Goal: Information Seeking & Learning: Compare options

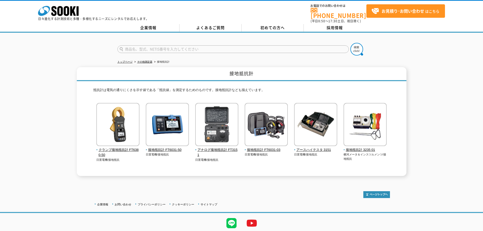
click at [188, 47] on input "text" at bounding box center [233, 49] width 232 height 8
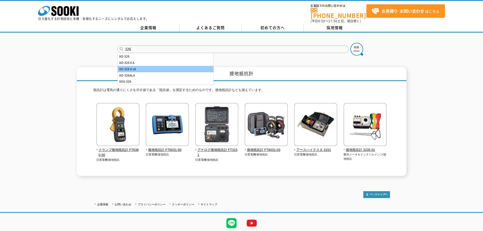
click at [184, 67] on div "XO-326ⅡsA" at bounding box center [166, 69] width 96 height 6
type input "XO-326ⅡsA"
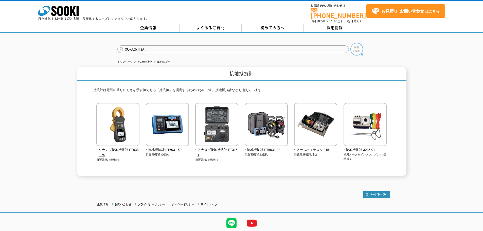
click at [353, 49] on img at bounding box center [357, 49] width 13 height 13
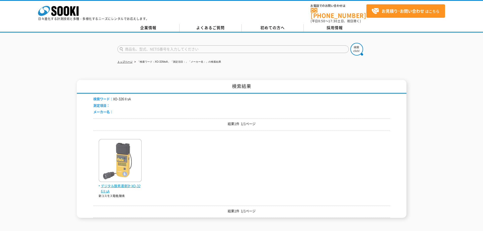
click at [113, 183] on span "デジタル酸素濃度計 XO-326ⅡsA" at bounding box center [120, 188] width 43 height 11
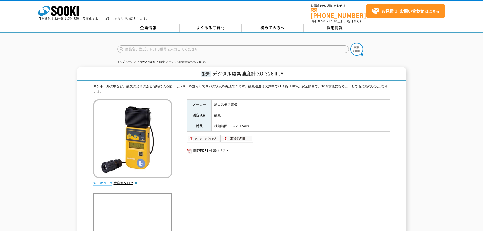
click at [193, 135] on img at bounding box center [203, 139] width 33 height 8
click at [142, 45] on input "text" at bounding box center [233, 49] width 232 height 8
type input "B40"
click at [135, 55] on div "B40" at bounding box center [166, 56] width 96 height 6
click at [353, 43] on img at bounding box center [357, 49] width 13 height 13
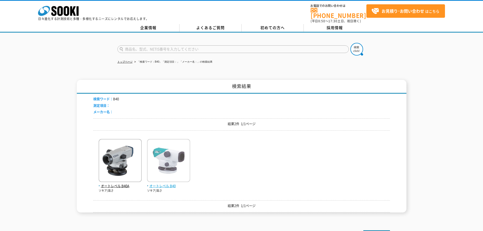
click at [175, 155] on img at bounding box center [168, 161] width 43 height 44
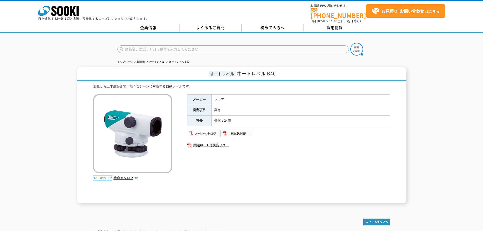
click at [201, 132] on img at bounding box center [203, 133] width 33 height 8
click at [185, 47] on input "text" at bounding box center [233, 49] width 232 height 8
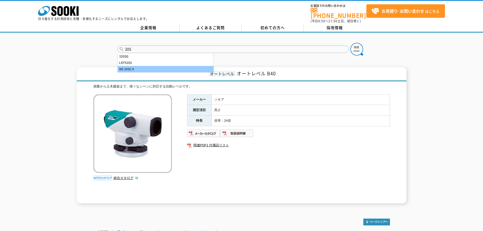
click at [184, 66] on div "NE-20SCⅡ" at bounding box center [166, 69] width 96 height 6
type input "NE-20SCⅡ"
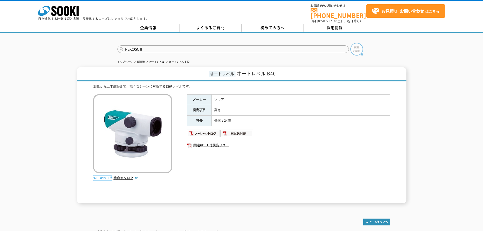
click at [354, 49] on img at bounding box center [357, 49] width 13 height 13
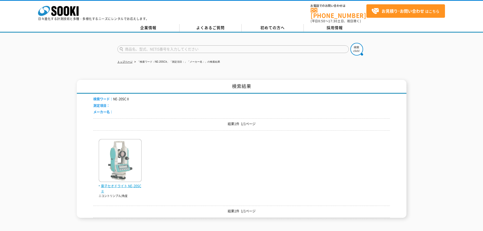
click at [131, 179] on img at bounding box center [120, 161] width 43 height 44
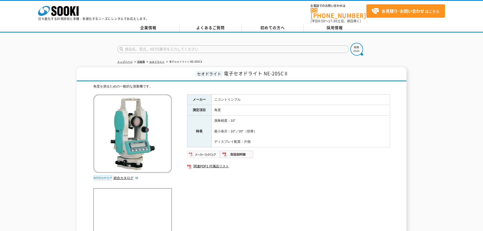
click at [201, 154] on img at bounding box center [203, 154] width 33 height 8
click at [163, 47] on input "text" at bounding box center [233, 49] width 232 height 8
type input "LP610"
click at [355, 43] on img at bounding box center [357, 49] width 13 height 13
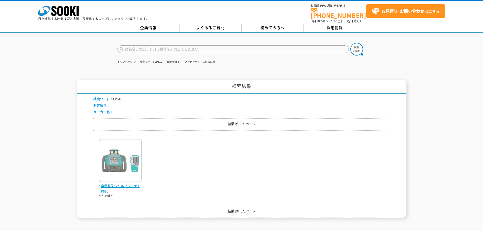
click at [106, 188] on span "自動整準レベルプレーナ LP610" at bounding box center [120, 188] width 43 height 11
click at [131, 48] on input "text" at bounding box center [233, 49] width 232 height 8
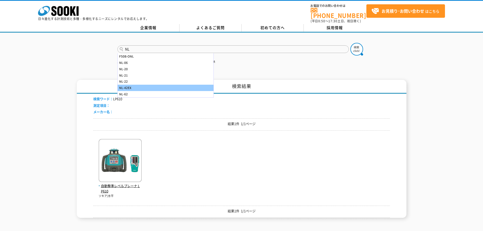
click at [134, 86] on div "NL-42EX" at bounding box center [166, 88] width 96 height 6
type input "NL-42EX"
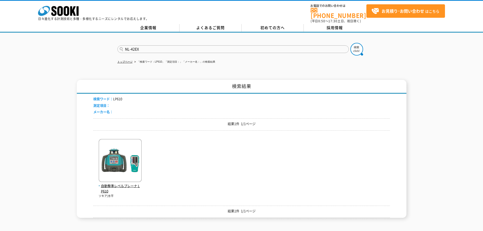
click at [351, 43] on button at bounding box center [357, 49] width 13 height 13
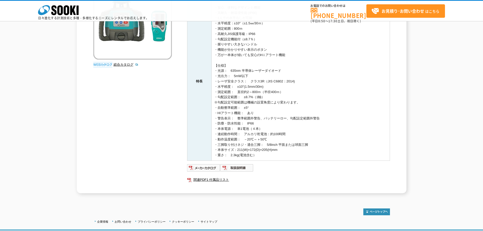
scroll to position [117, 0]
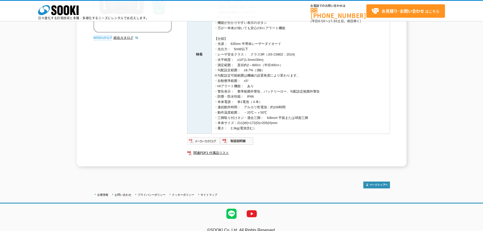
click at [206, 141] on img at bounding box center [203, 141] width 33 height 8
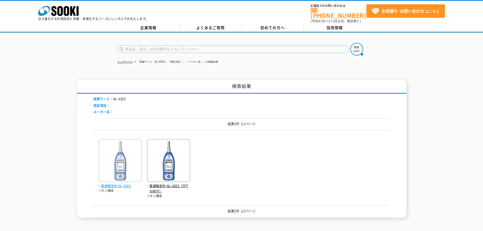
click at [120, 183] on span "普通騒音計 NL-42EX" at bounding box center [120, 185] width 43 height 5
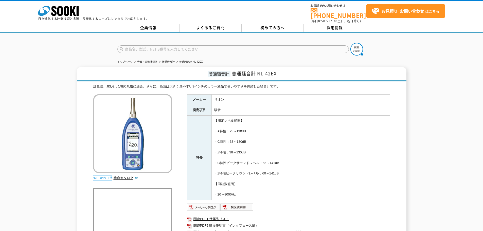
click at [189, 204] on img at bounding box center [203, 207] width 33 height 8
click at [128, 45] on input "text" at bounding box center [233, 49] width 232 height 8
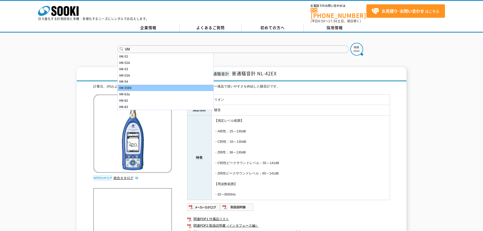
click at [128, 85] on div "VM-55EX" at bounding box center [166, 88] width 96 height 6
type input "VM-55EX"
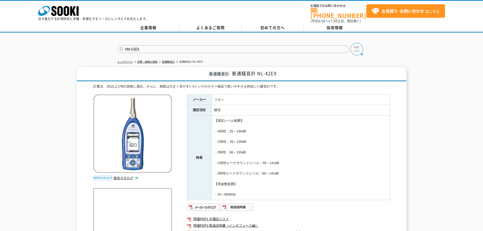
click at [355, 49] on img at bounding box center [357, 49] width 13 height 13
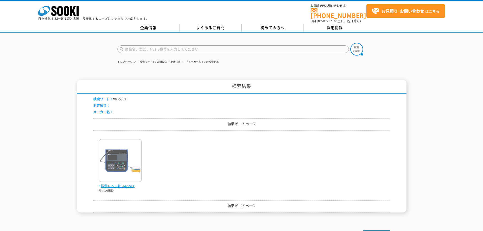
click at [108, 183] on span "振動レベル計 VM-55EX" at bounding box center [120, 185] width 43 height 5
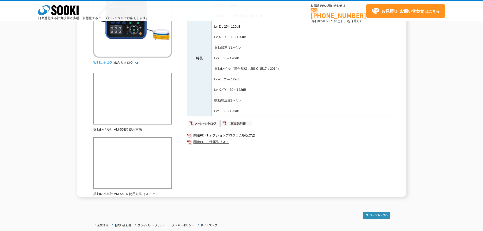
scroll to position [98, 0]
click at [198, 123] on img at bounding box center [203, 123] width 33 height 8
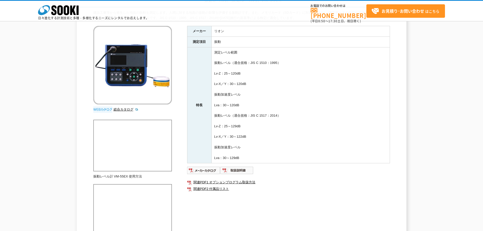
scroll to position [0, 0]
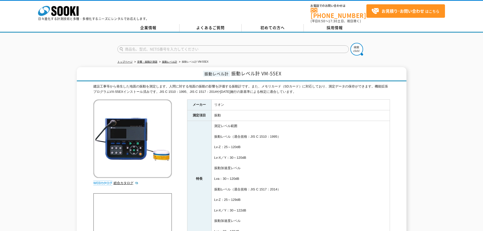
click at [261, 46] on input "text" at bounding box center [233, 49] width 232 height 8
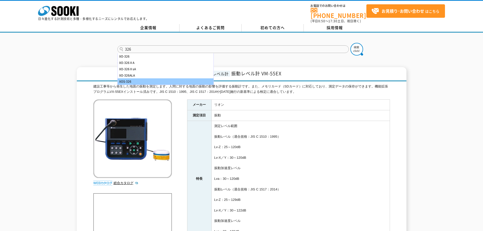
click at [158, 78] on div "XOS-326" at bounding box center [166, 81] width 96 height 6
type input "XOS-326"
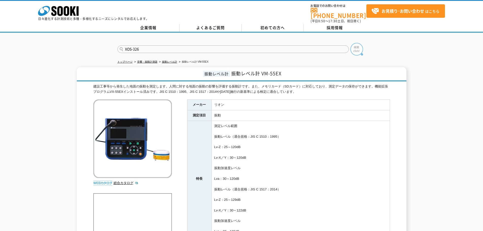
click at [353, 48] on img at bounding box center [357, 49] width 13 height 13
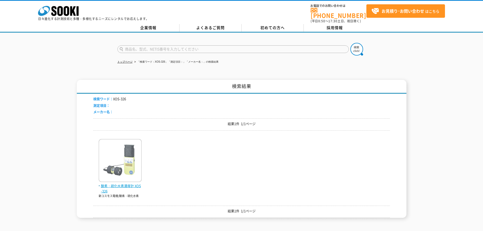
click at [124, 183] on span "酸素・硫化水素濃度計 XOS-326" at bounding box center [120, 188] width 43 height 11
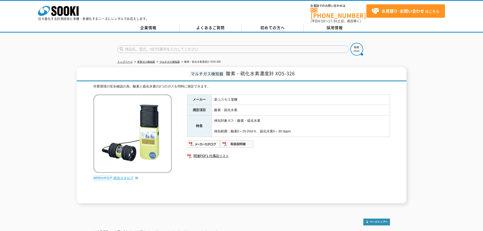
click at [120, 176] on link "総合カタログ" at bounding box center [126, 178] width 25 height 4
click at [200, 140] on img at bounding box center [203, 144] width 33 height 8
click at [135, 45] on input "text" at bounding box center [233, 49] width 232 height 8
type input "302"
click at [351, 43] on button at bounding box center [357, 49] width 13 height 13
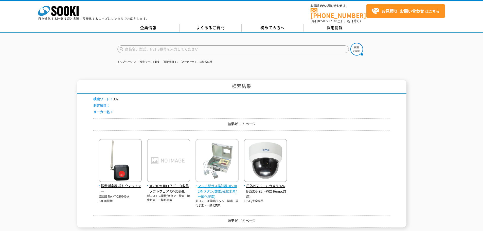
click at [214, 187] on span "マルチ型ガス検知器 XP-302M(メタン/酸素/硫化水素/一酸化炭素)" at bounding box center [217, 191] width 43 height 16
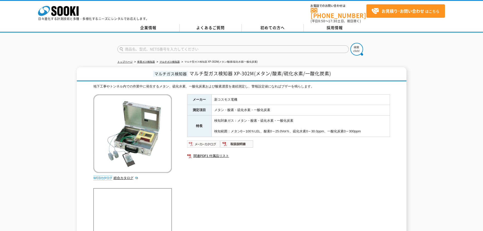
click at [198, 142] on img at bounding box center [203, 144] width 33 height 8
click at [151, 46] on input "text" at bounding box center [233, 49] width 232 height 8
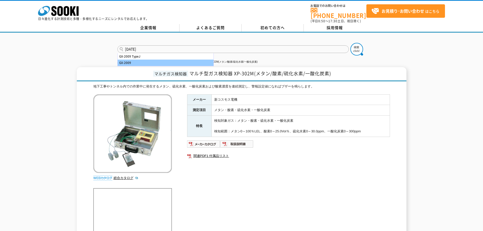
click at [149, 60] on div "GX-2009" at bounding box center [166, 63] width 96 height 6
type input "GX-2009"
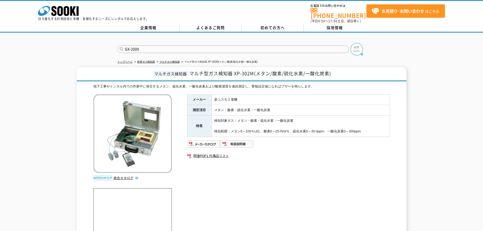
click at [359, 43] on img at bounding box center [357, 49] width 13 height 13
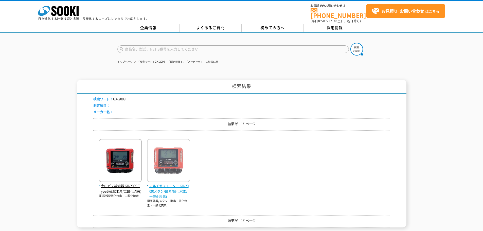
click at [161, 186] on span "マルチガスモニター GX-2009(メタン/酸素/硫化水素/一酸化炭素)" at bounding box center [168, 191] width 43 height 16
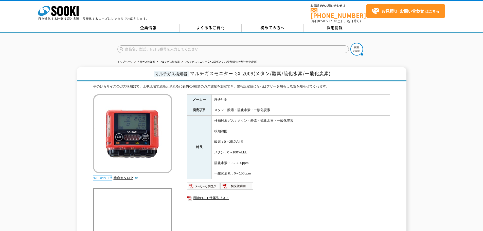
click at [206, 182] on img at bounding box center [203, 186] width 33 height 8
click at [136, 45] on input "text" at bounding box center [233, 49] width 232 height 8
type input "a"
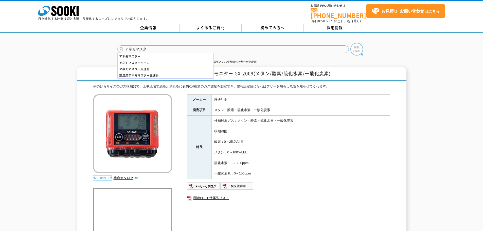
type input "アネモマスタ"
click at [355, 48] on img at bounding box center [357, 49] width 13 height 13
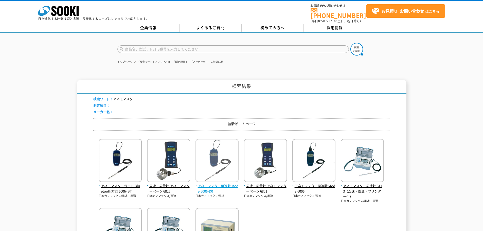
click at [201, 183] on span "アネモマスター風速計 Model6006-D0" at bounding box center [217, 188] width 43 height 11
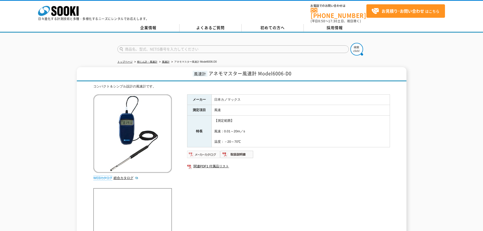
click at [206, 153] on img at bounding box center [203, 154] width 33 height 8
click at [130, 47] on input "text" at bounding box center [233, 49] width 232 height 8
click at [130, 53] on div "HN-CHNR" at bounding box center [166, 56] width 96 height 6
type input "HN-CHNR"
click at [359, 49] on img at bounding box center [357, 49] width 13 height 13
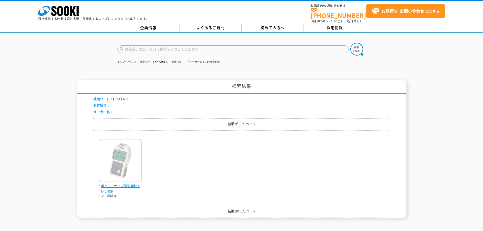
click at [106, 183] on span "ポケットサイズ温湿度計 HN-CHNR" at bounding box center [120, 188] width 43 height 11
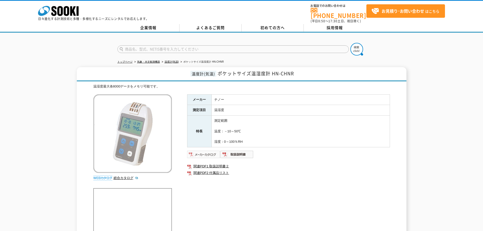
click at [213, 152] on img at bounding box center [203, 154] width 33 height 8
click at [136, 47] on input "text" at bounding box center [233, 49] width 232 height 8
click at [140, 47] on input "BONX" at bounding box center [233, 49] width 232 height 8
type input "BONX"
click at [353, 48] on img at bounding box center [357, 49] width 13 height 13
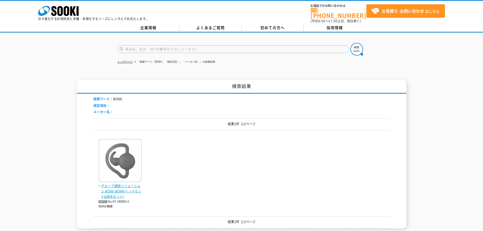
click at [121, 183] on span "グループ通話ソリューション BONX WORK(ヘッドセット&端末セット)" at bounding box center [120, 191] width 43 height 16
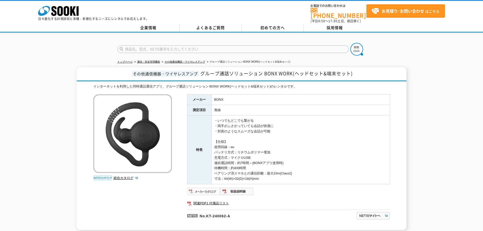
click at [194, 188] on img at bounding box center [203, 192] width 33 height 8
click at [169, 48] on input "text" at bounding box center [233, 49] width 232 height 8
type input "235"
click at [352, 45] on img at bounding box center [357, 49] width 13 height 13
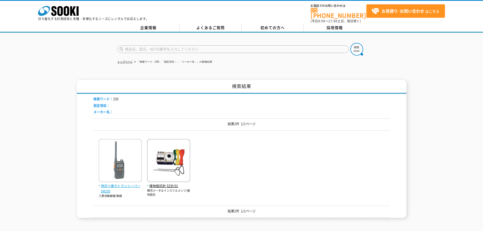
click at [129, 180] on img at bounding box center [120, 161] width 43 height 44
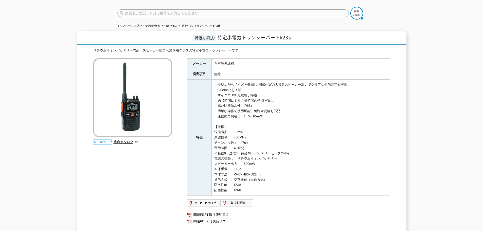
scroll to position [39, 0]
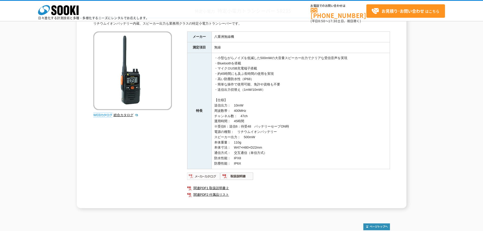
click at [202, 176] on img at bounding box center [203, 176] width 33 height 8
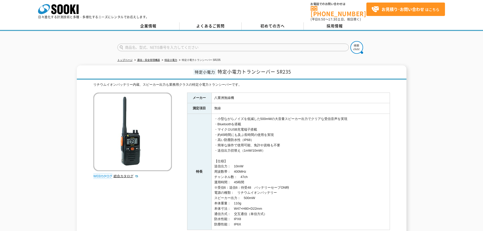
scroll to position [0, 0]
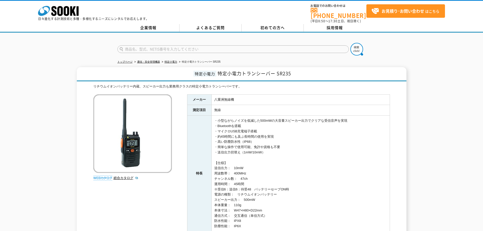
click at [318, 45] on input "text" at bounding box center [233, 49] width 232 height 8
type input "X5"
click at [359, 50] on img at bounding box center [357, 49] width 13 height 13
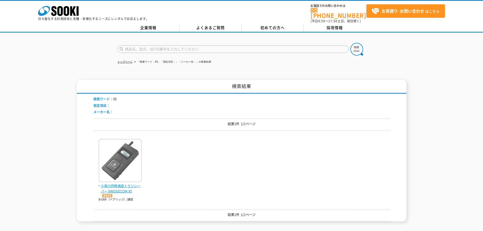
click at [123, 188] on span "小電力同時通話トランシーバー BRIDGECOM X5" at bounding box center [120, 190] width 43 height 14
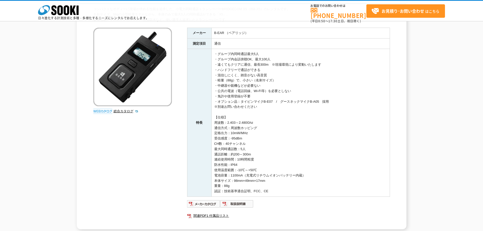
scroll to position [124, 0]
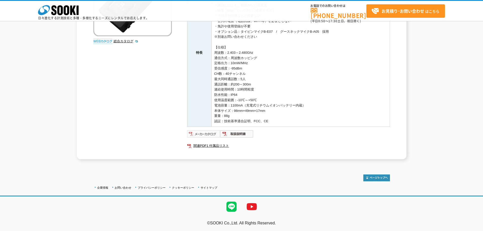
click at [199, 134] on img at bounding box center [203, 134] width 33 height 8
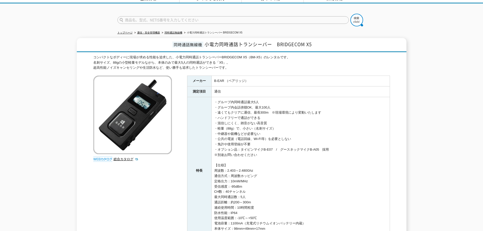
scroll to position [0, 0]
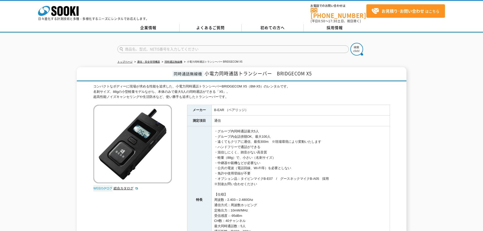
click at [329, 48] on input "text" at bounding box center [233, 49] width 232 height 8
type input "Bb"
click at [351, 43] on button at bounding box center [357, 49] width 13 height 13
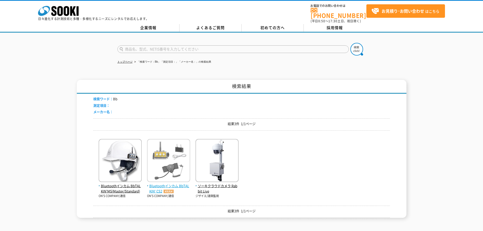
click at [178, 183] on span "Bluetoothインカム BbTALKIN‘ CS2" at bounding box center [168, 188] width 43 height 11
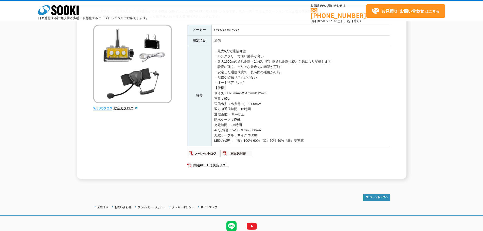
scroll to position [61, 0]
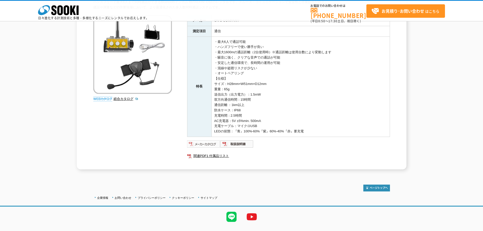
click at [195, 146] on img at bounding box center [203, 144] width 33 height 8
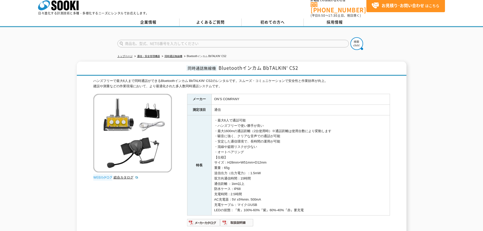
scroll to position [0, 0]
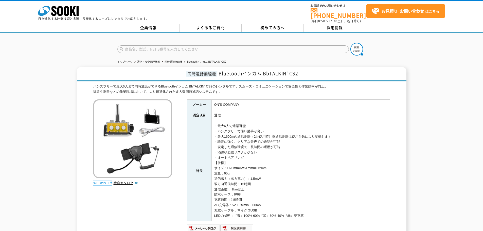
click at [261, 46] on input "text" at bounding box center [233, 49] width 232 height 8
type input "ｼ"
type input "シュミット"
click at [351, 43] on button at bounding box center [357, 49] width 13 height 13
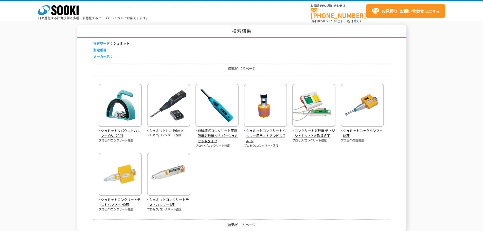
scroll to position [43, 0]
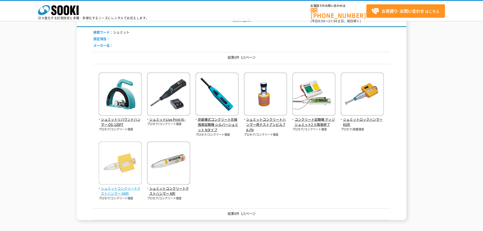
click at [111, 194] on span "シュミットコンクリートテストハンマー NR形" at bounding box center [120, 191] width 43 height 11
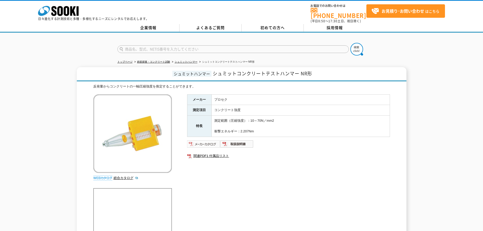
click at [192, 140] on img at bounding box center [203, 144] width 33 height 8
click at [136, 49] on input "text" at bounding box center [233, 49] width 232 height 8
click at [135, 55] on div "AD-3255" at bounding box center [166, 56] width 96 height 6
type input "AD-3255"
click at [358, 48] on img at bounding box center [357, 49] width 13 height 13
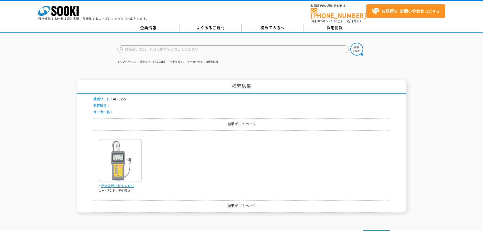
click at [115, 183] on span "超音波厚さ計 AD-3255" at bounding box center [120, 185] width 43 height 5
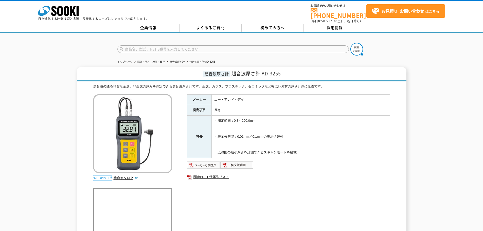
click at [208, 162] on img at bounding box center [203, 165] width 33 height 8
